Goal: Information Seeking & Learning: Learn about a topic

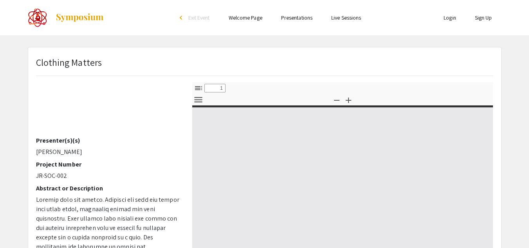
click at [275, 138] on div at bounding box center [342, 226] width 301 height 262
select select "custom"
type input "0"
select select "custom"
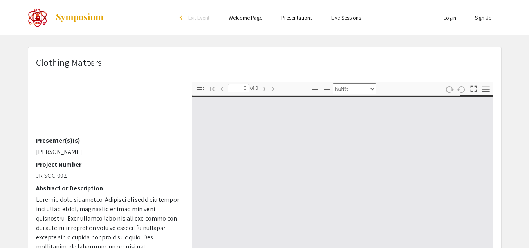
type input "1"
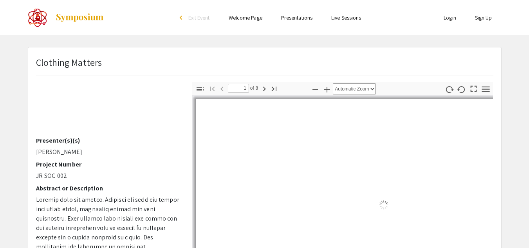
select select "auto"
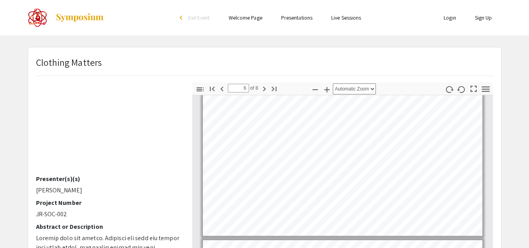
scroll to position [19, 0]
drag, startPoint x: 36, startPoint y: 191, endPoint x: 69, endPoint y: 191, distance: 32.9
click at [69, 191] on p "[PERSON_NAME]" at bounding box center [108, 190] width 145 height 9
copy p "[PERSON_NAME]"
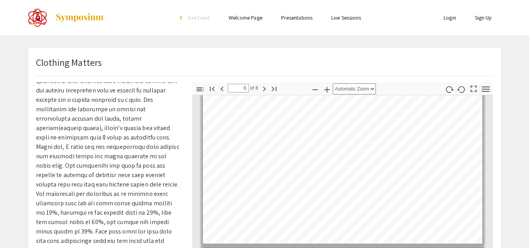
scroll to position [0, 0]
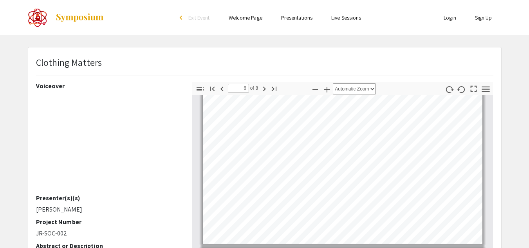
click at [381, 49] on div "Clothing Matters Voiceover Presenter(s)(s) Krit Krishna Project Number JR-SOC-0…" at bounding box center [264, 244] width 473 height 395
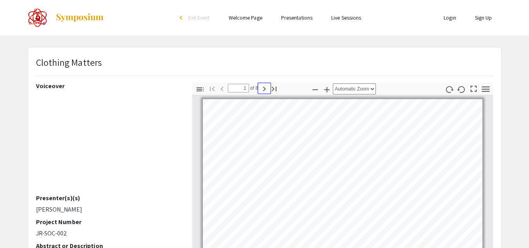
click at [265, 89] on icon "button" at bounding box center [264, 89] width 3 height 5
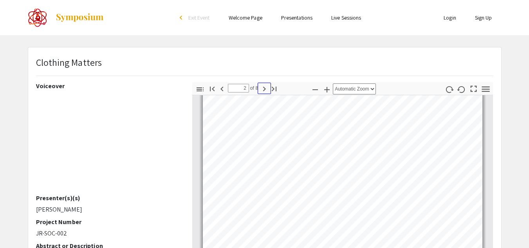
click at [266, 89] on icon "button" at bounding box center [264, 89] width 3 height 5
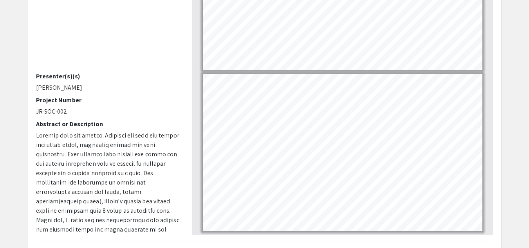
scroll to position [1033, 0]
type input "7"
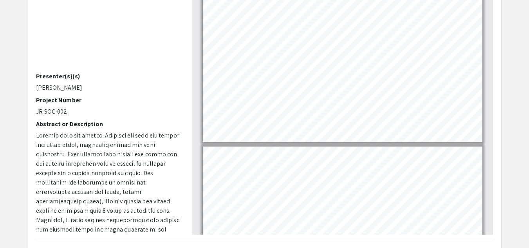
scroll to position [0, 0]
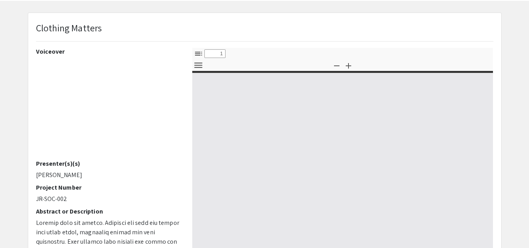
select select "custom"
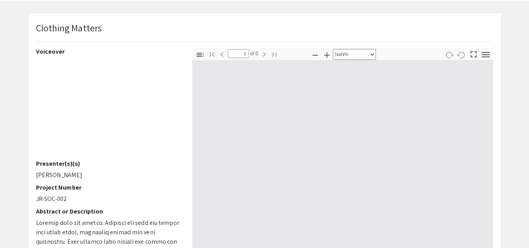
type input "0"
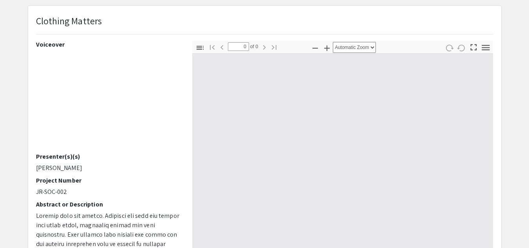
select select "custom"
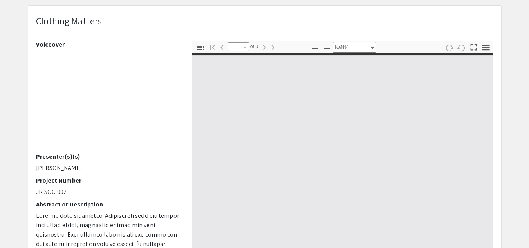
type input "1"
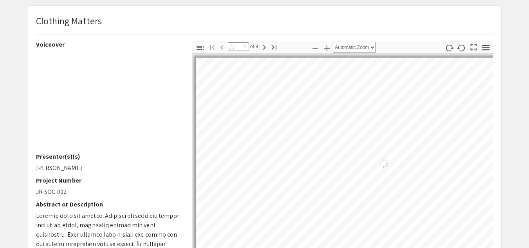
select select "auto"
